Goal: Check status: Check status

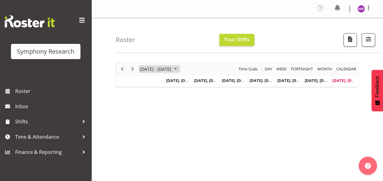
click at [179, 67] on span "September 01 - 07, 2025" at bounding box center [175, 69] width 7 height 8
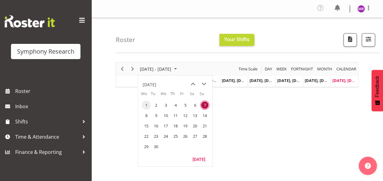
click at [147, 104] on span "1" at bounding box center [146, 105] width 9 height 9
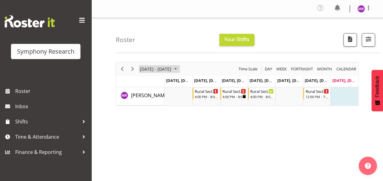
click at [179, 67] on span "September 01 - 07, 2025" at bounding box center [175, 69] width 7 height 8
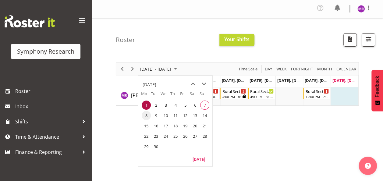
click at [147, 115] on span "8" at bounding box center [146, 115] width 9 height 9
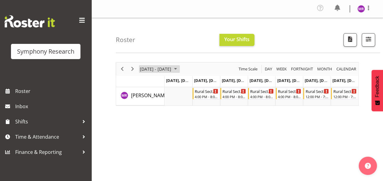
click at [179, 69] on span "September 08 - 14, 2025" at bounding box center [175, 69] width 7 height 8
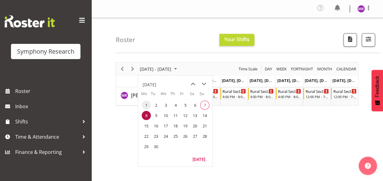
click at [146, 107] on span "1" at bounding box center [146, 105] width 9 height 9
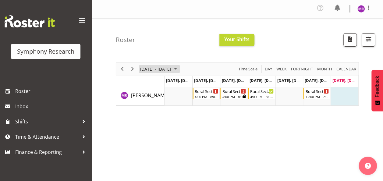
click at [172, 69] on span "[DATE] - [DATE]" at bounding box center [155, 69] width 33 height 8
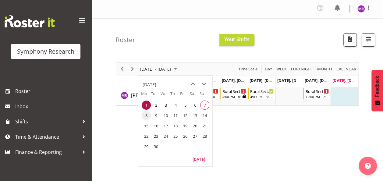
click at [147, 115] on span "8" at bounding box center [146, 115] width 9 height 9
